Goal: Entertainment & Leisure: Consume media (video, audio)

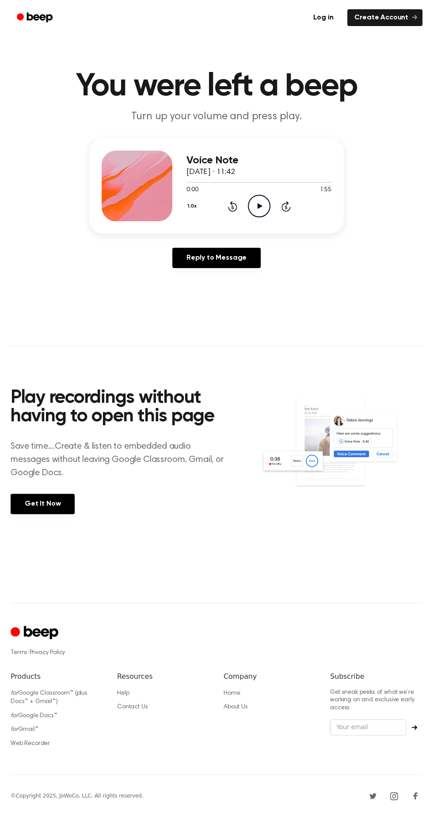
click at [253, 199] on icon "Play Audio" at bounding box center [259, 206] width 23 height 23
click at [260, 211] on icon "Play Audio" at bounding box center [259, 206] width 23 height 23
click at [234, 206] on icon "Rewind 5 seconds" at bounding box center [232, 205] width 10 height 11
click at [249, 225] on div "Voice Note [DATE] · 11:42 0:43 1:55 Your browser does not support the [object O…" at bounding box center [216, 185] width 254 height 95
click at [260, 207] on icon at bounding box center [259, 206] width 4 height 6
